Goal: Ask a question

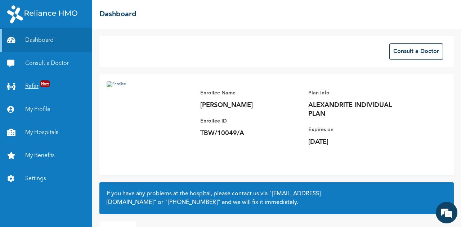
click at [35, 85] on link "Refer New" at bounding box center [46, 86] width 92 height 23
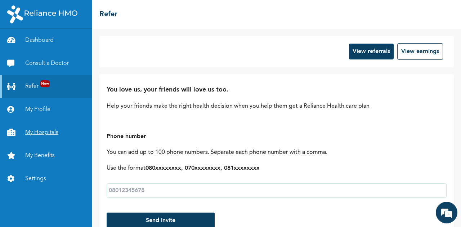
click at [41, 130] on link "My Hospitals" at bounding box center [46, 132] width 92 height 23
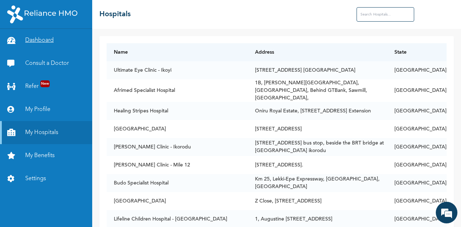
click at [36, 42] on link "Dashboard" at bounding box center [46, 40] width 92 height 23
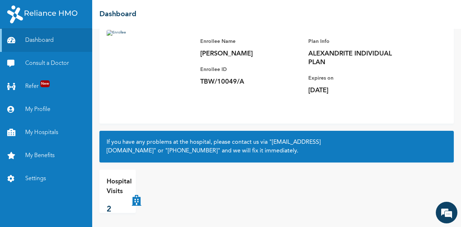
scroll to position [52, 0]
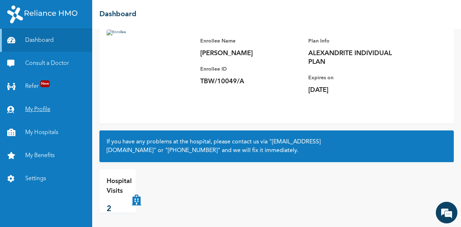
click at [38, 111] on link "My Profile" at bounding box center [46, 109] width 92 height 23
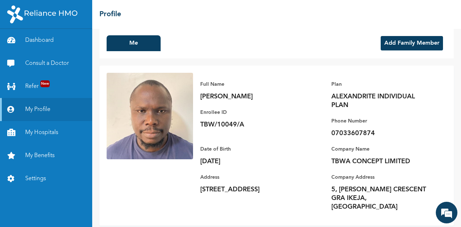
scroll to position [12, 0]
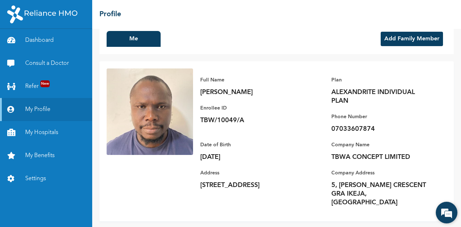
click at [227, 213] on em at bounding box center [446, 212] width 19 height 19
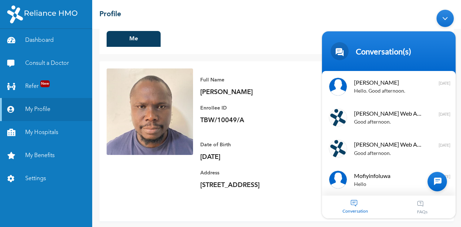
click at [227, 204] on div "Conversation" at bounding box center [355, 206] width 67 height 23
click at [227, 187] on div at bounding box center [437, 181] width 19 height 19
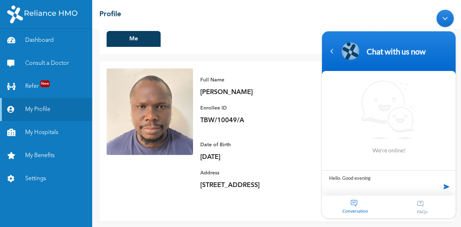
type textarea "Hello. Good evening."
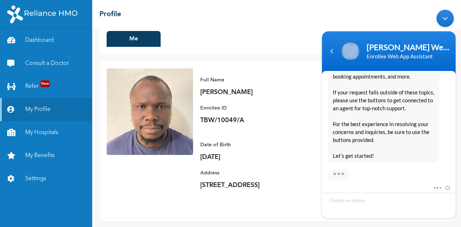
scroll to position [192, 0]
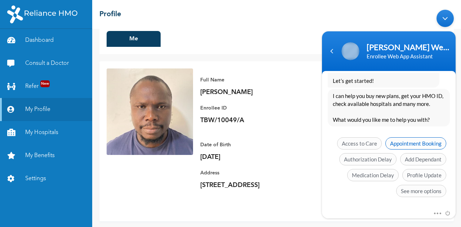
click at [227, 144] on span "Appointment Booking" at bounding box center [416, 143] width 61 height 12
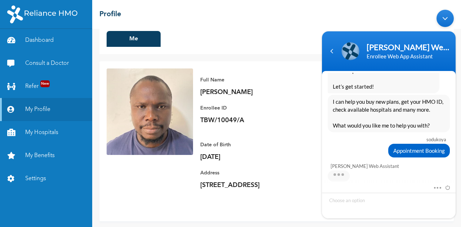
scroll to position [221, 0]
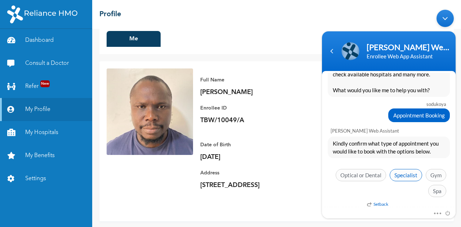
click at [227, 177] on span "Specialist" at bounding box center [406, 175] width 32 height 12
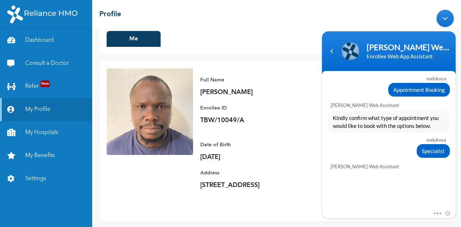
scroll to position [282, 0]
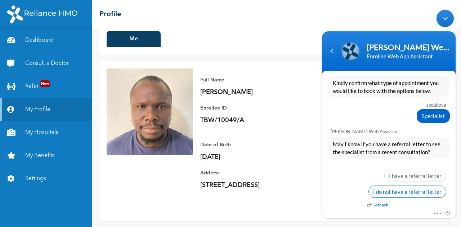
click at [227, 187] on span "I do not have a referral letter" at bounding box center [408, 191] width 78 height 12
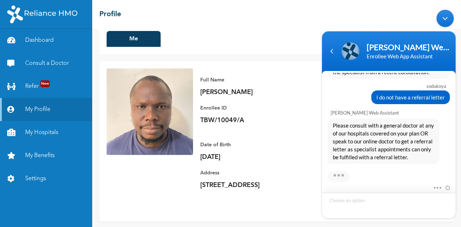
scroll to position [400, 0]
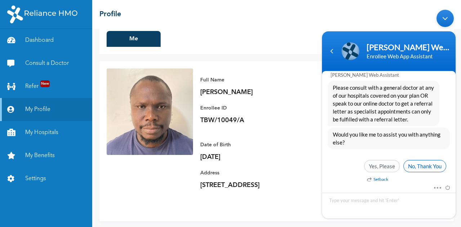
click at [227, 162] on span "No, Thank You" at bounding box center [425, 166] width 43 height 12
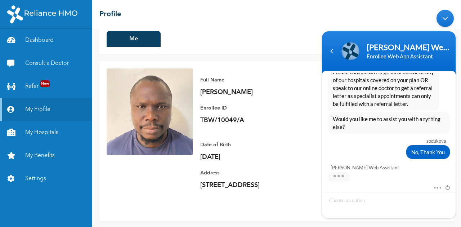
scroll to position [476, 0]
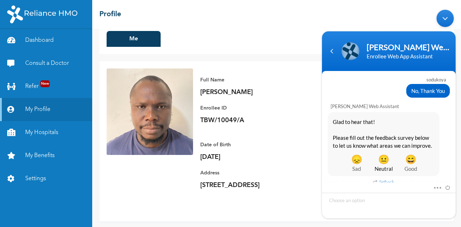
click at [227, 164] on span "Neutral" at bounding box center [383, 168] width 27 height 8
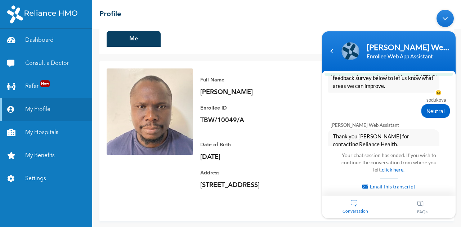
scroll to position [657, 0]
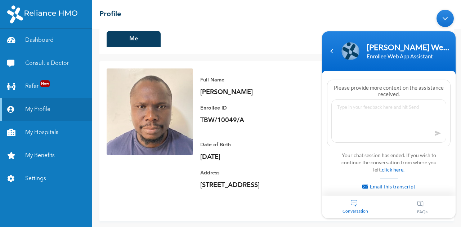
click at [227, 19] on div "Minimize live chat window" at bounding box center [445, 17] width 17 height 17
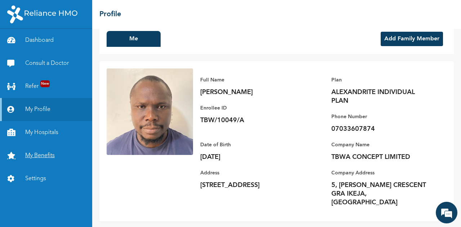
click at [43, 156] on link "My Benefits" at bounding box center [46, 155] width 92 height 23
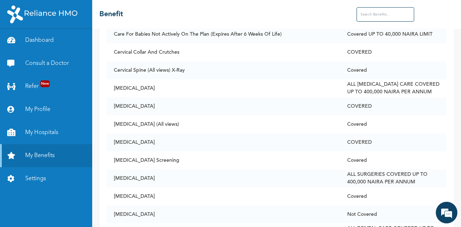
scroll to position [865, 0]
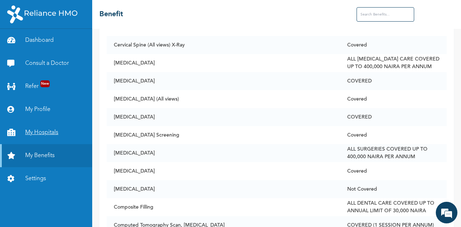
click at [38, 136] on link "My Hospitals" at bounding box center [46, 132] width 92 height 23
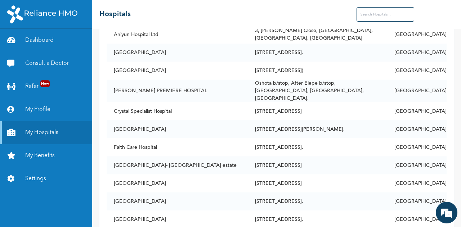
scroll to position [240, 0]
